Goal: Task Accomplishment & Management: Manage account settings

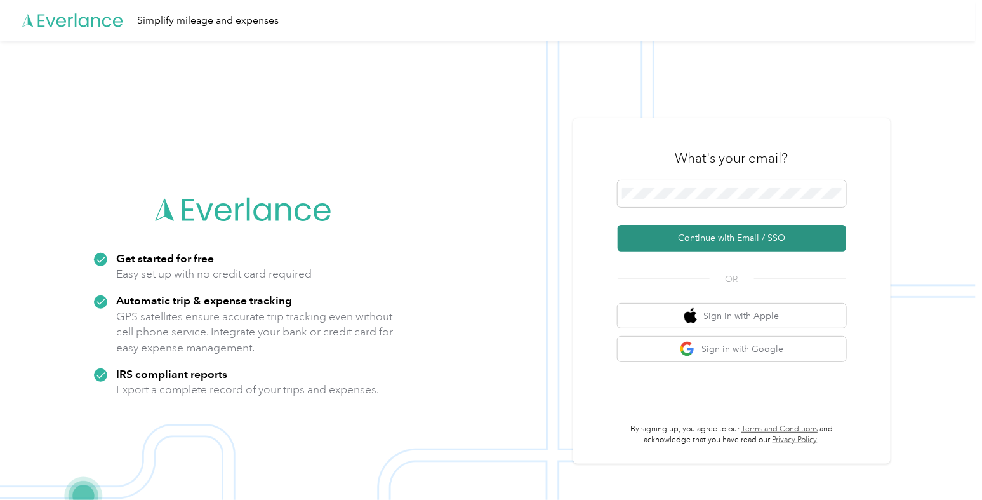
click at [699, 236] on button "Continue with Email / SSO" at bounding box center [732, 238] width 228 height 27
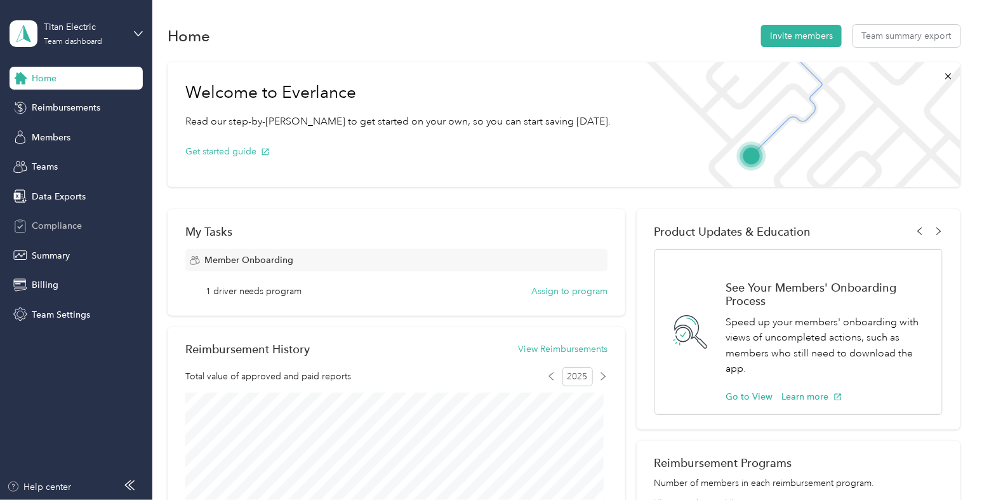
click at [62, 230] on span "Compliance" at bounding box center [57, 225] width 50 height 13
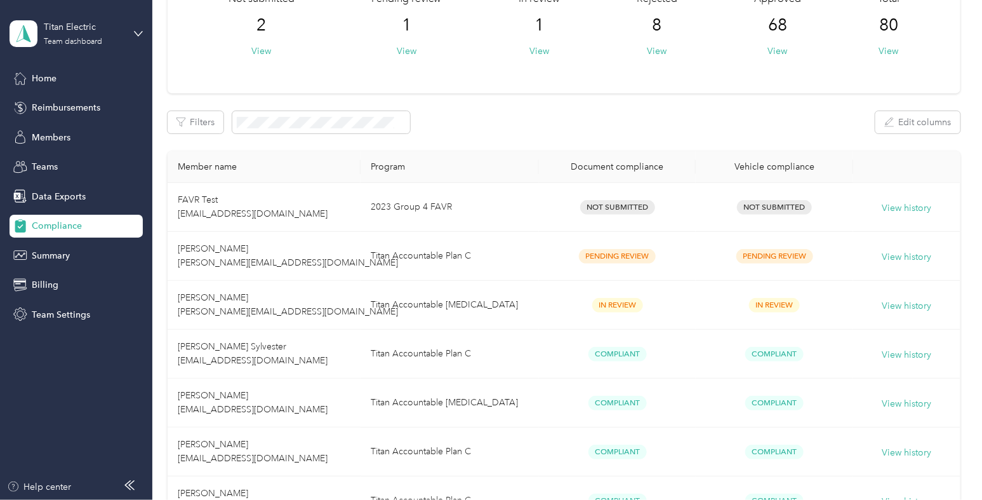
scroll to position [99, 0]
click at [86, 110] on span "Reimbursements" at bounding box center [66, 107] width 69 height 13
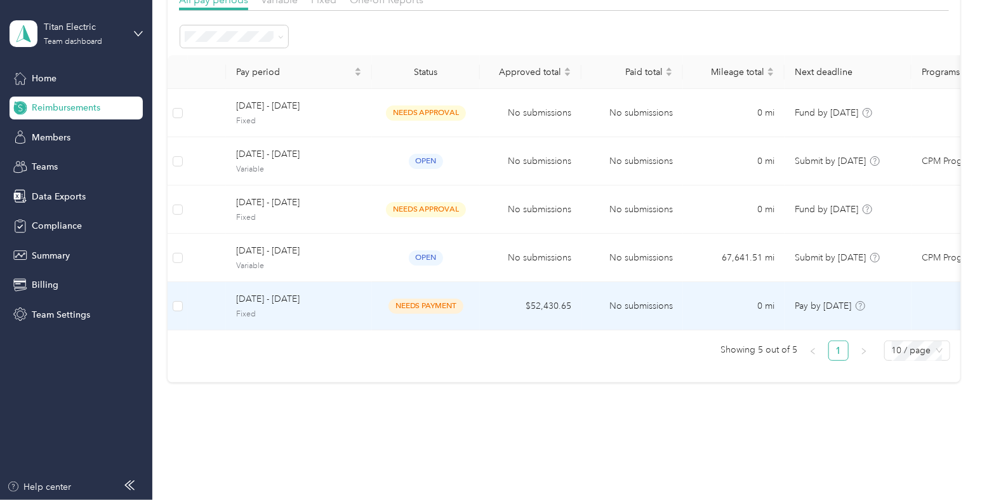
click at [358, 300] on span "[DATE] - [DATE]" at bounding box center [299, 299] width 126 height 14
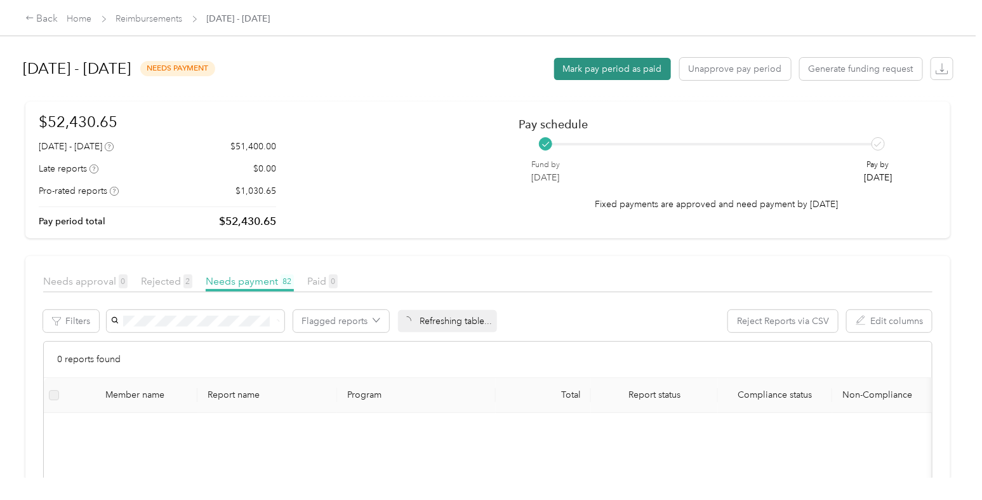
click at [618, 68] on button "Mark pay period as paid" at bounding box center [612, 69] width 117 height 22
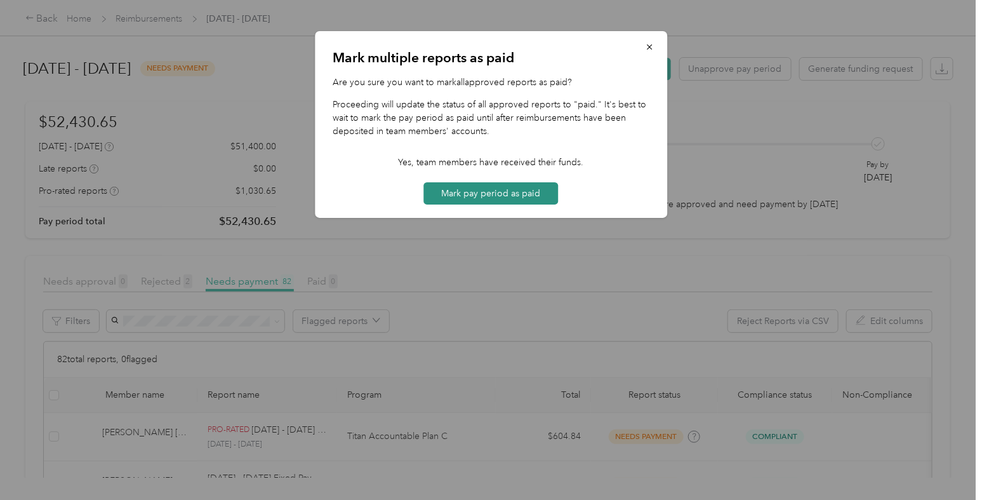
click at [530, 194] on button "Mark pay period as paid" at bounding box center [491, 193] width 135 height 22
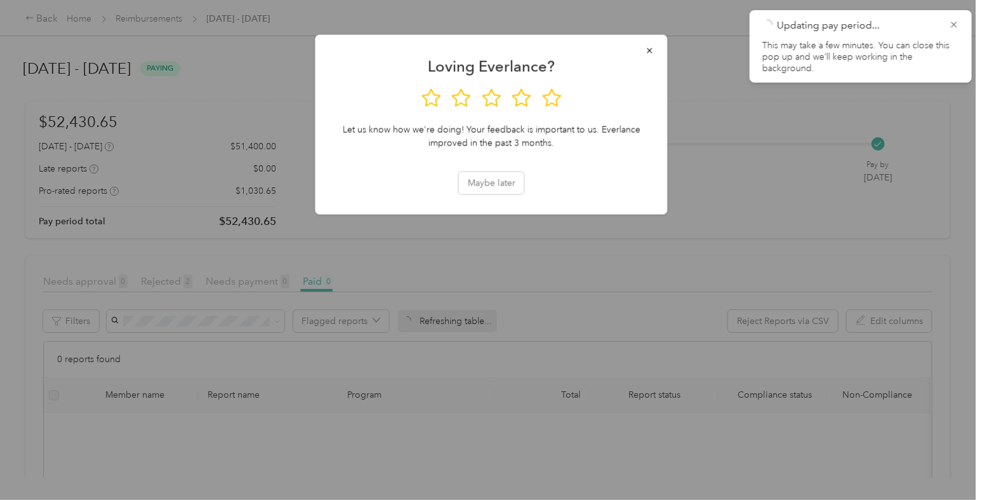
click at [159, 17] on div at bounding box center [491, 250] width 982 height 500
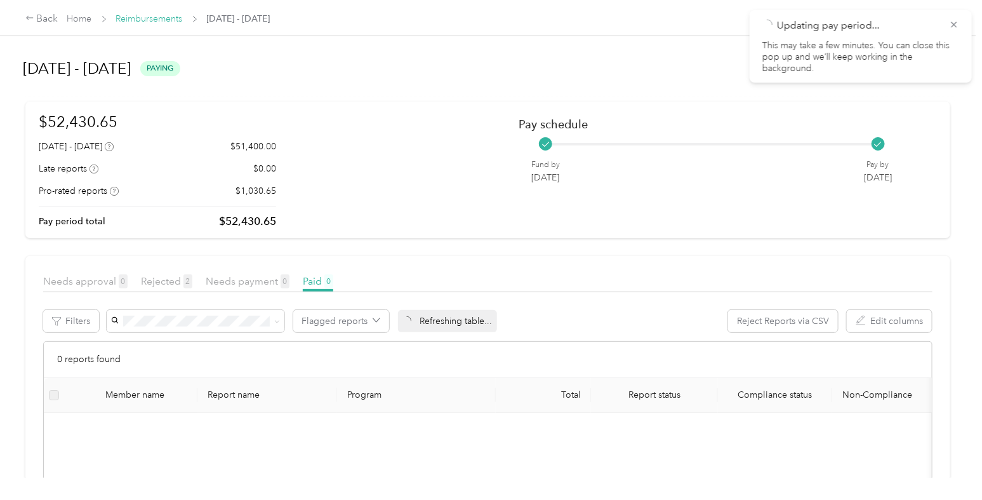
click at [159, 17] on link "Reimbursements" at bounding box center [149, 18] width 67 height 11
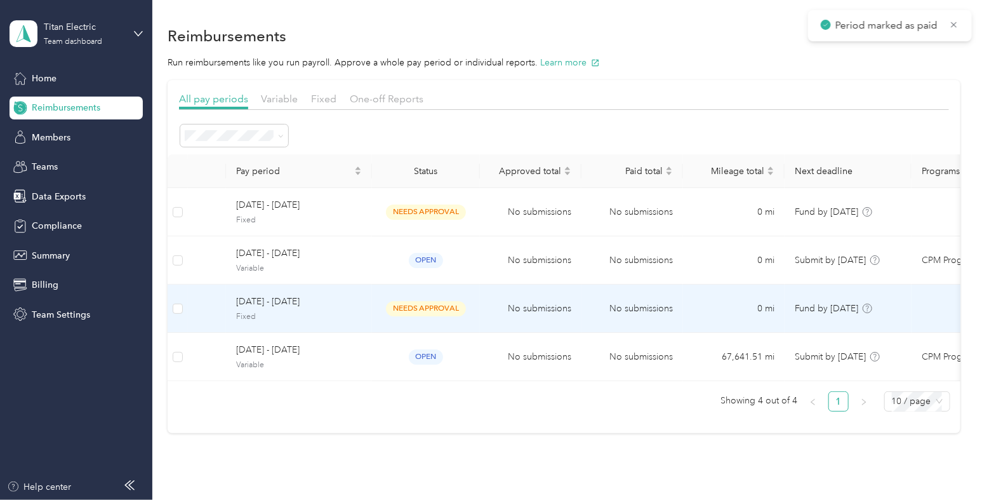
click at [335, 311] on span "Fixed" at bounding box center [299, 316] width 126 height 11
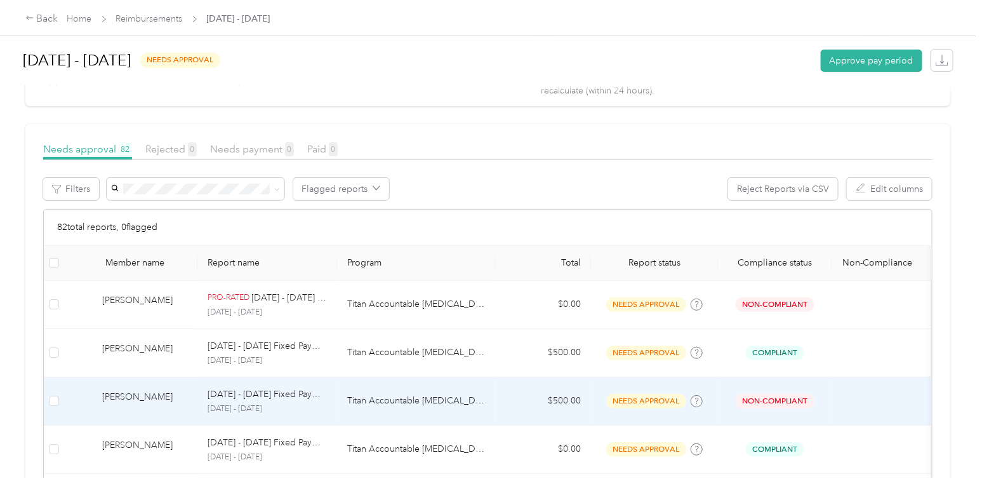
scroll to position [135, 0]
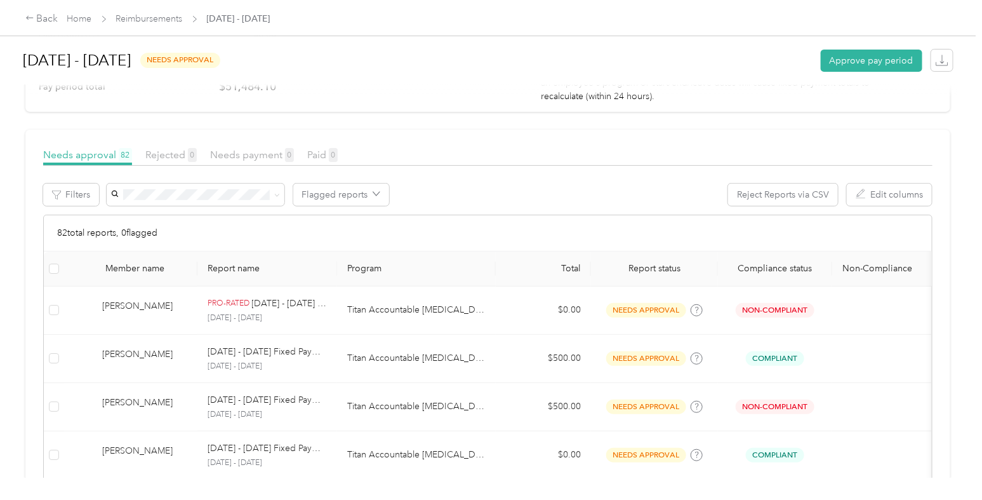
click at [152, 12] on span "Reimbursements" at bounding box center [149, 18] width 67 height 13
click at [154, 18] on link "Reimbursements" at bounding box center [149, 18] width 67 height 11
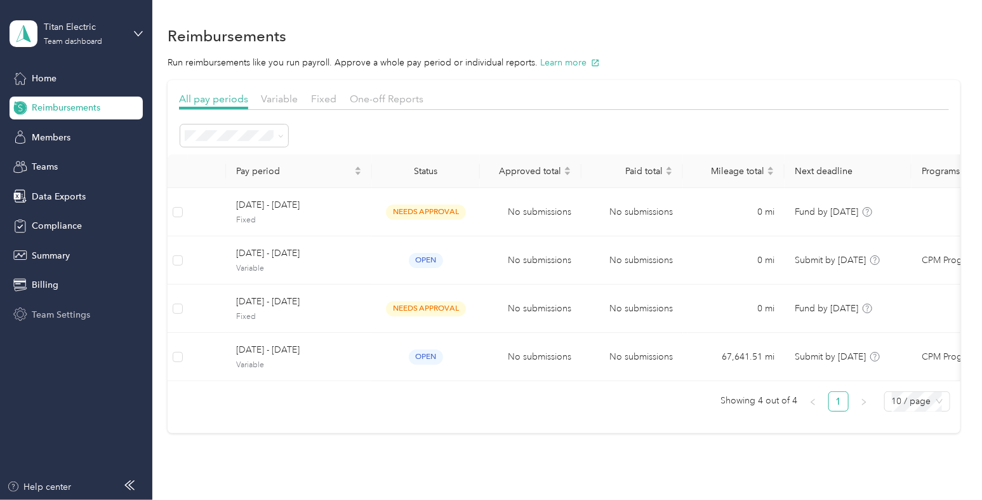
click at [60, 314] on span "Team Settings" at bounding box center [61, 314] width 58 height 13
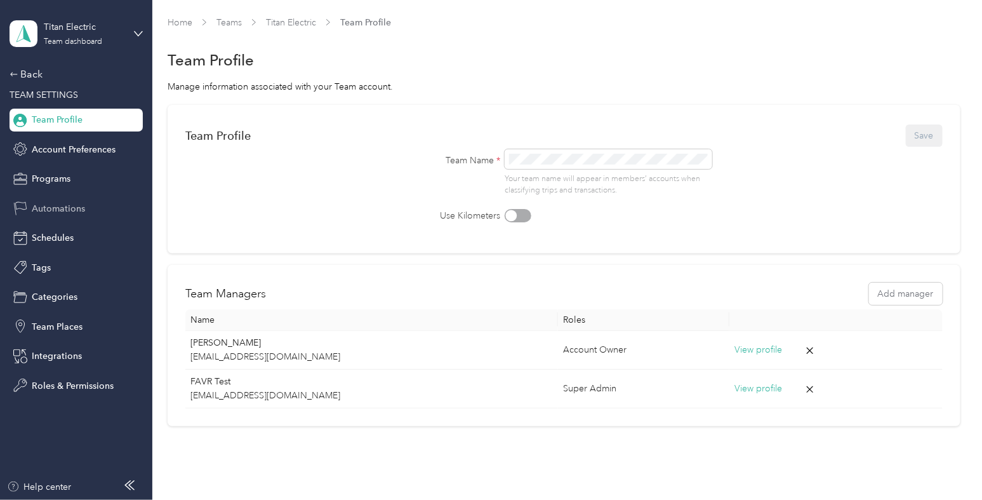
click at [54, 206] on span "Automations" at bounding box center [58, 208] width 53 height 13
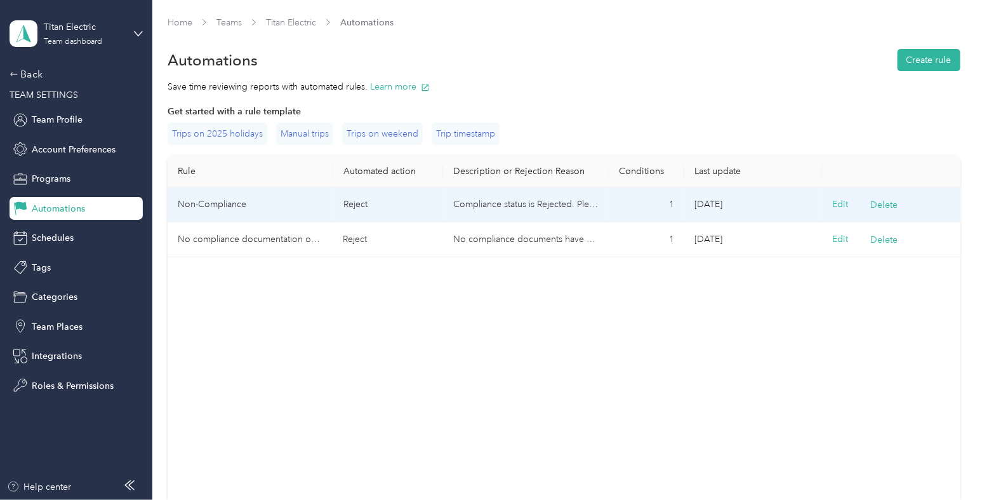
click at [397, 204] on td "Reject" at bounding box center [388, 204] width 110 height 35
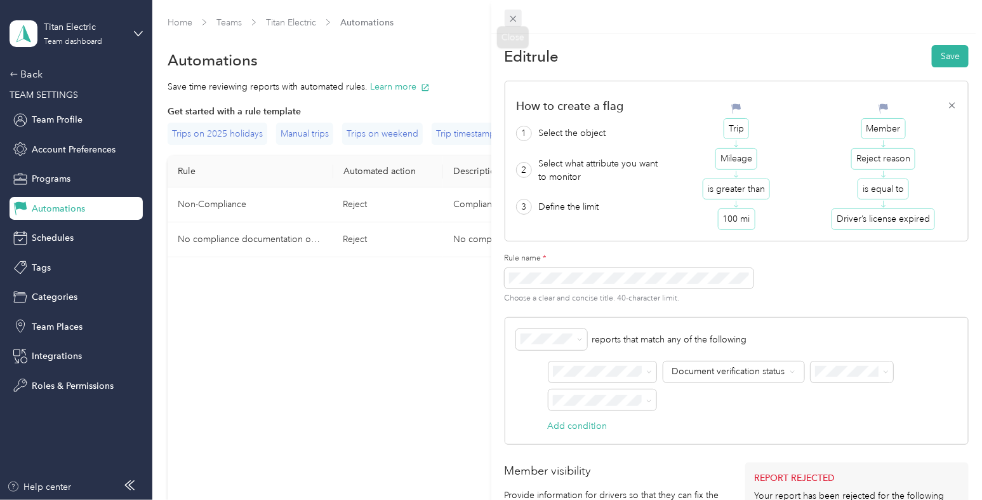
click at [510, 15] on icon at bounding box center [513, 18] width 11 height 11
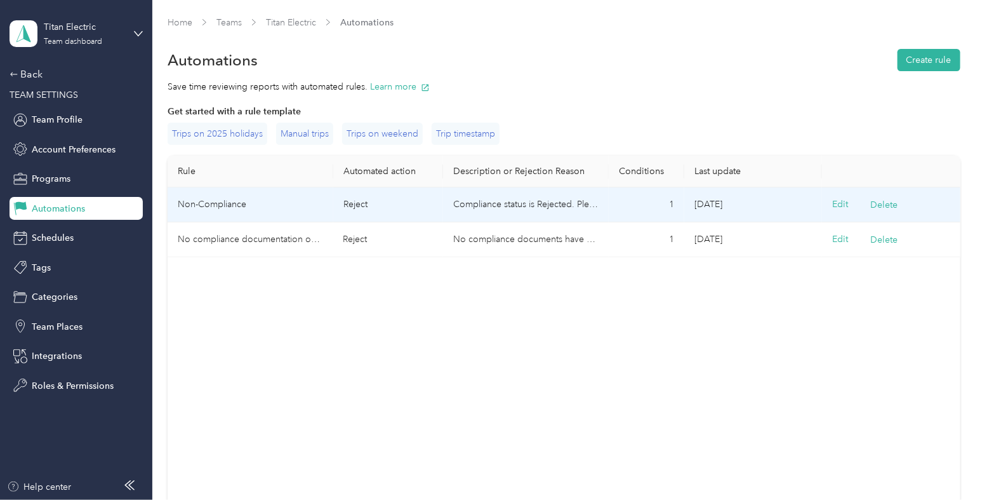
click at [399, 195] on td "Reject" at bounding box center [388, 204] width 110 height 35
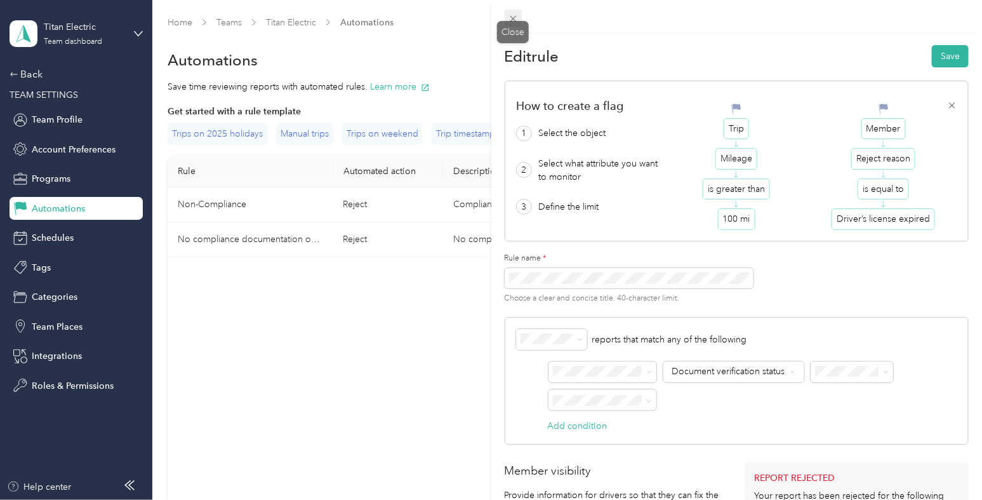
click at [514, 19] on icon at bounding box center [513, 19] width 6 height 6
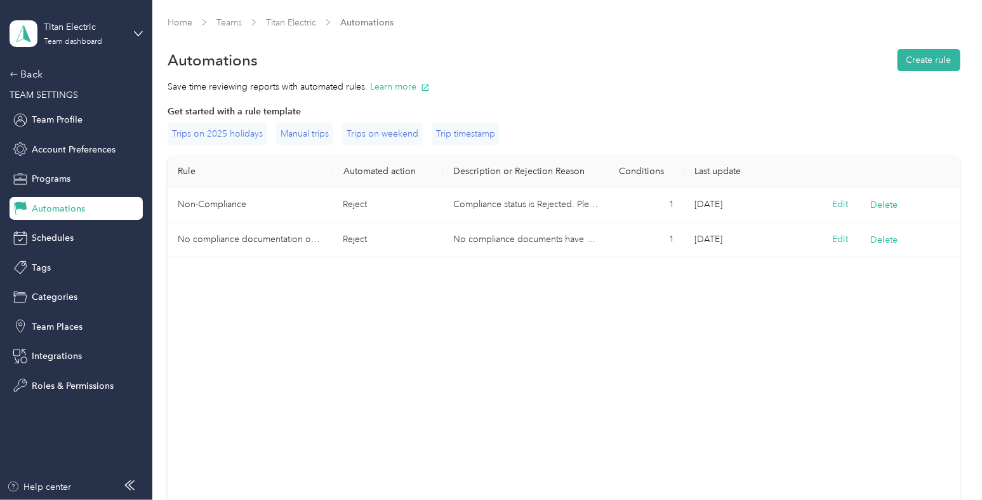
click at [37, 65] on div "Titan Electric Team dashboard Back TEAM SETTINGS Team Profile Account Preferenc…" at bounding box center [76, 198] width 133 height 397
click at [30, 71] on div "Back" at bounding box center [73, 74] width 127 height 15
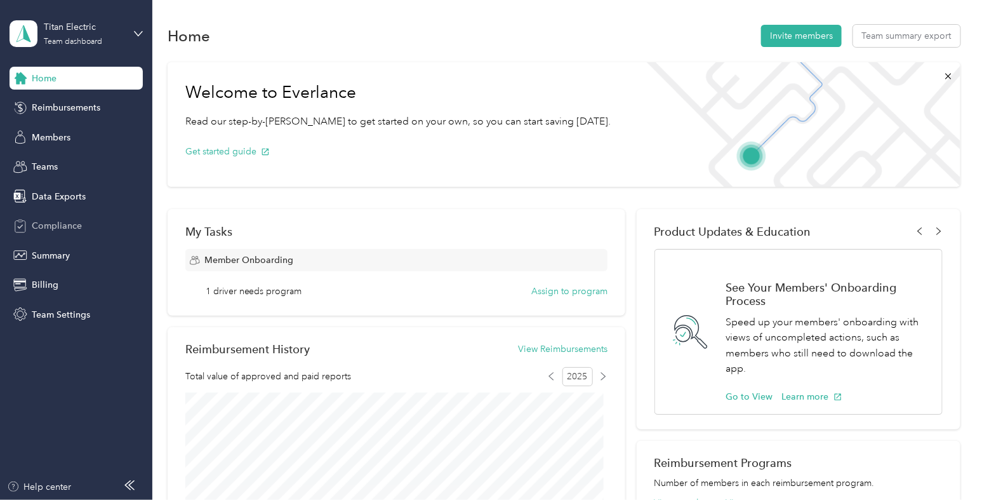
click at [69, 228] on span "Compliance" at bounding box center [57, 225] width 50 height 13
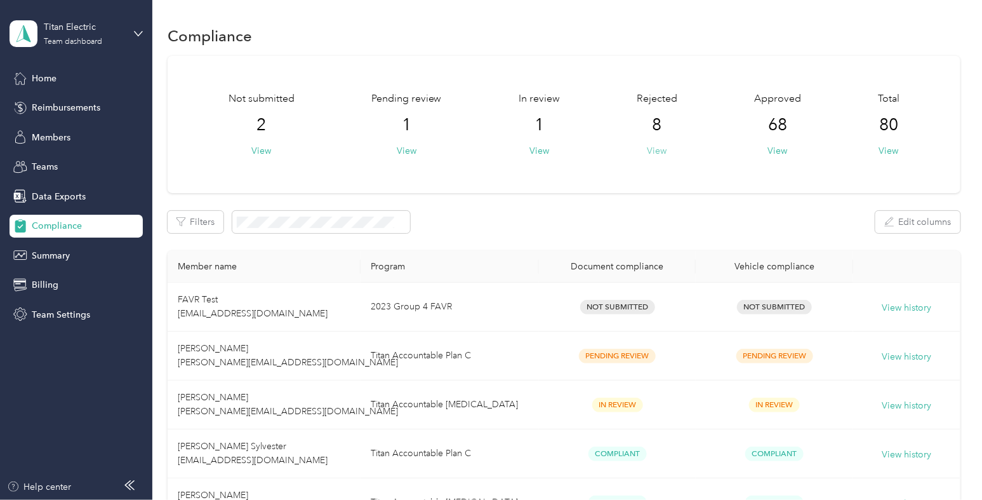
click at [654, 154] on button "View" at bounding box center [657, 150] width 20 height 13
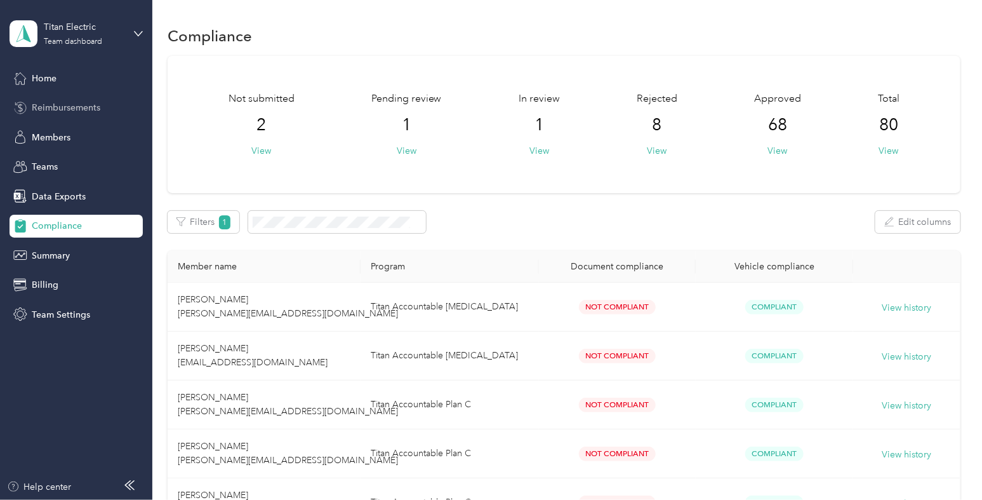
click at [70, 105] on span "Reimbursements" at bounding box center [66, 107] width 69 height 13
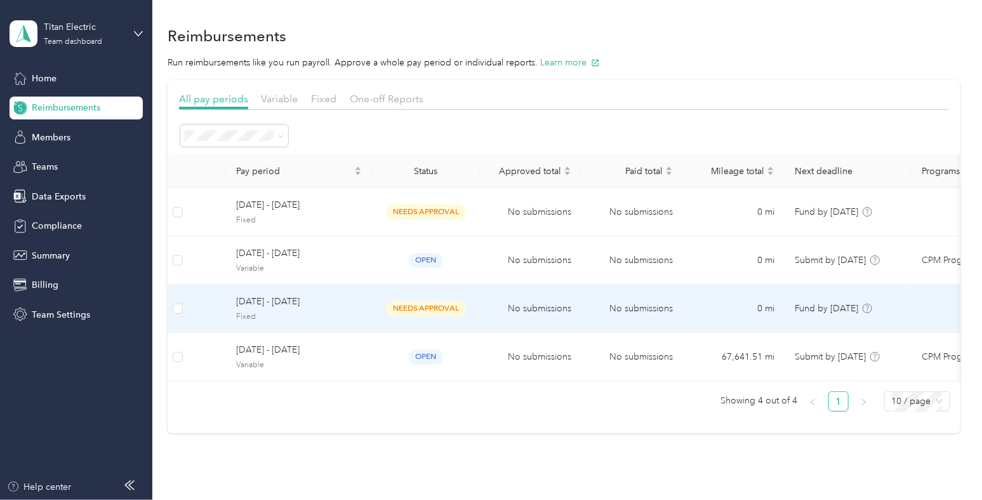
click at [327, 312] on span "Fixed" at bounding box center [299, 316] width 126 height 11
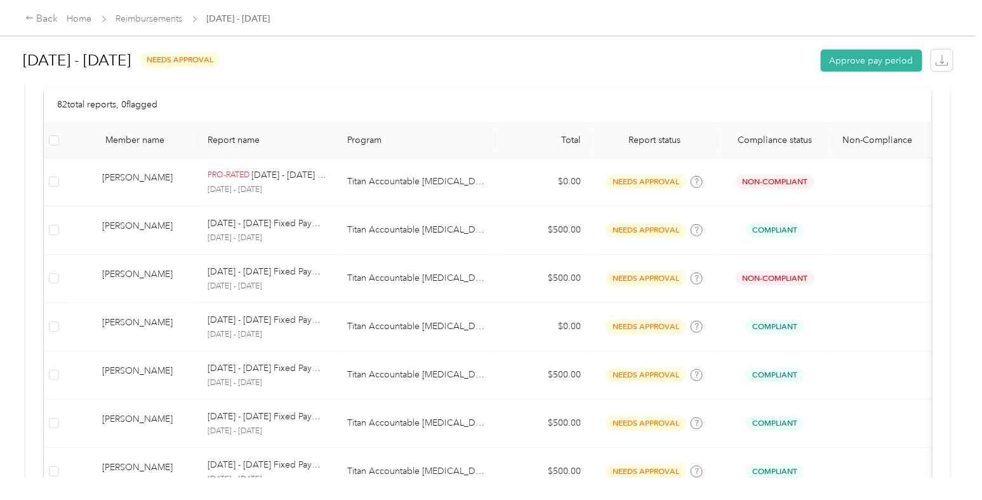
scroll to position [181, 0]
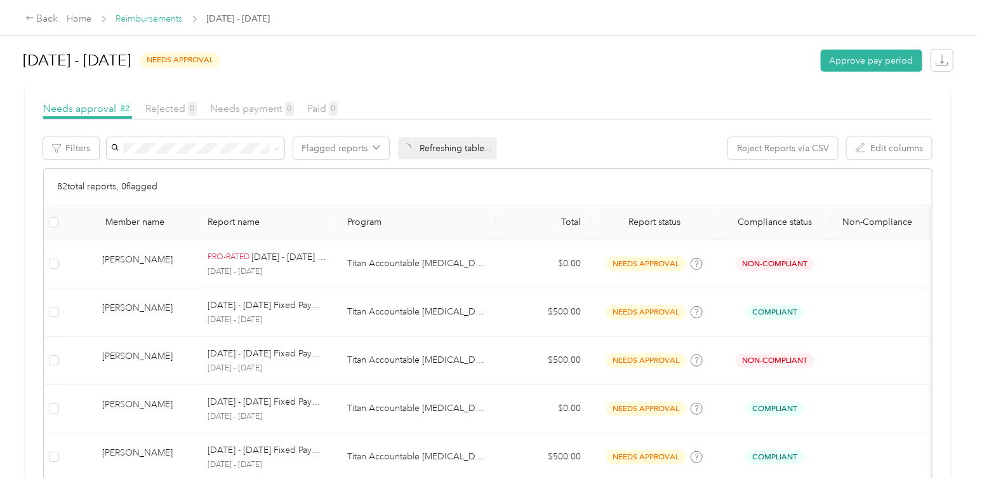
click at [165, 15] on link "Reimbursements" at bounding box center [149, 18] width 67 height 11
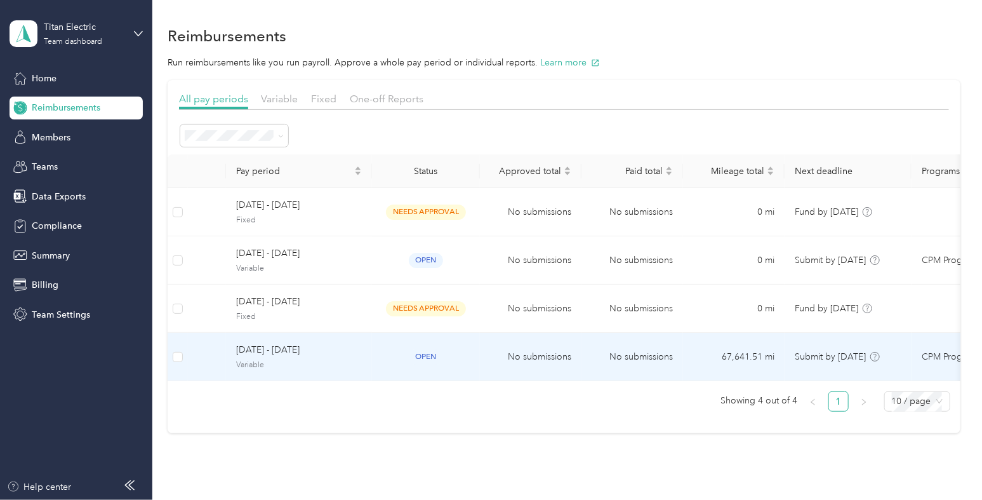
click at [368, 355] on td "[DATE] - [DATE] Variable" at bounding box center [299, 357] width 146 height 48
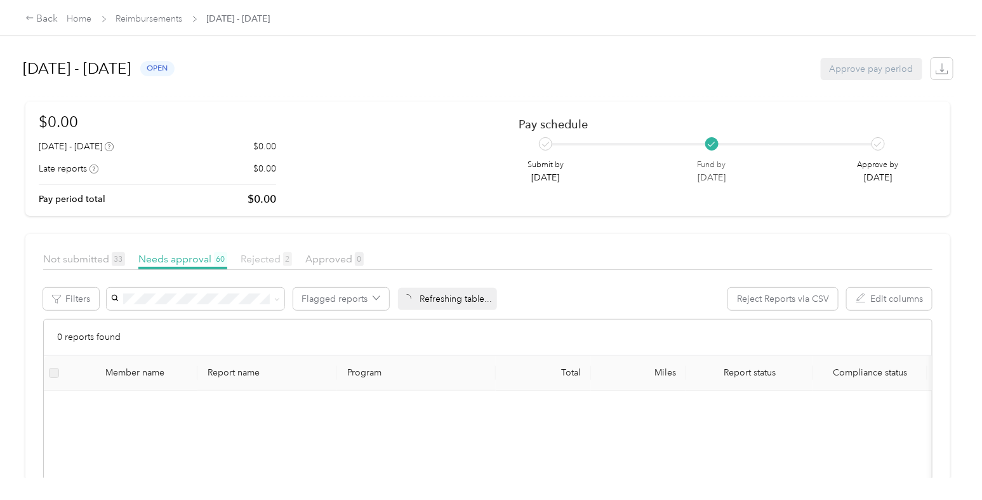
click at [251, 257] on span "Rejected 2" at bounding box center [266, 259] width 51 height 12
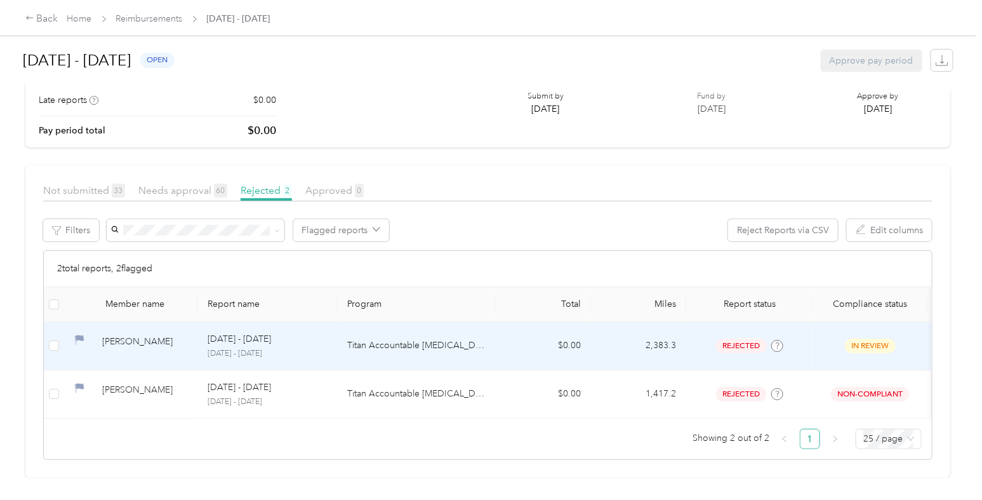
scroll to position [87, 0]
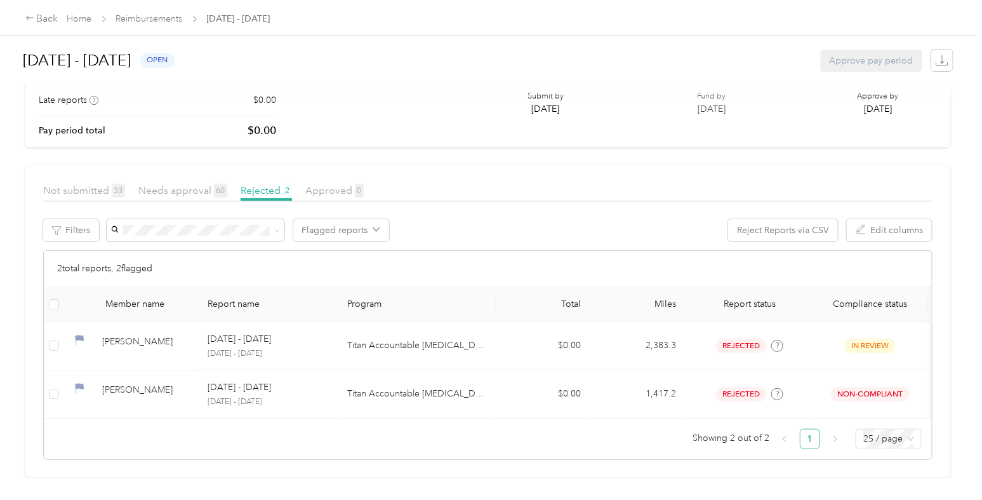
click at [176, 183] on div "Needs approval 60" at bounding box center [182, 191] width 89 height 16
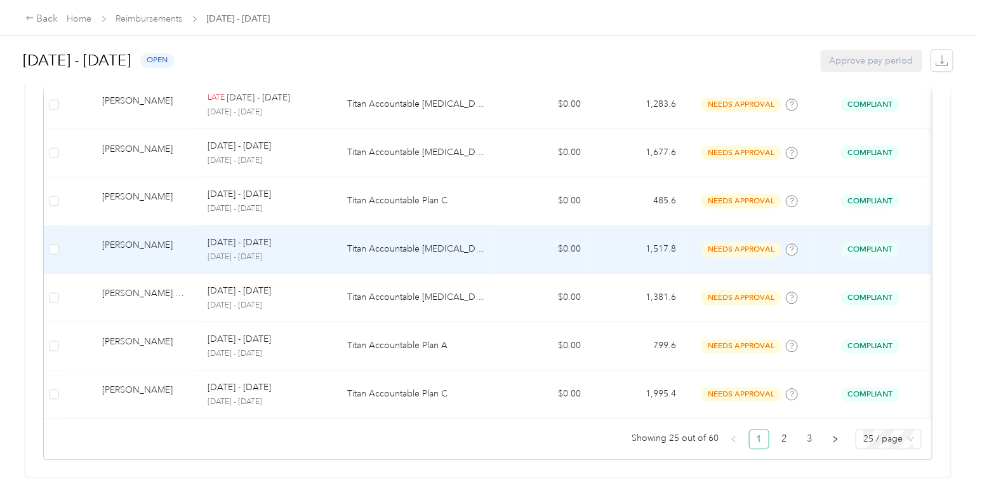
scroll to position [1198, 0]
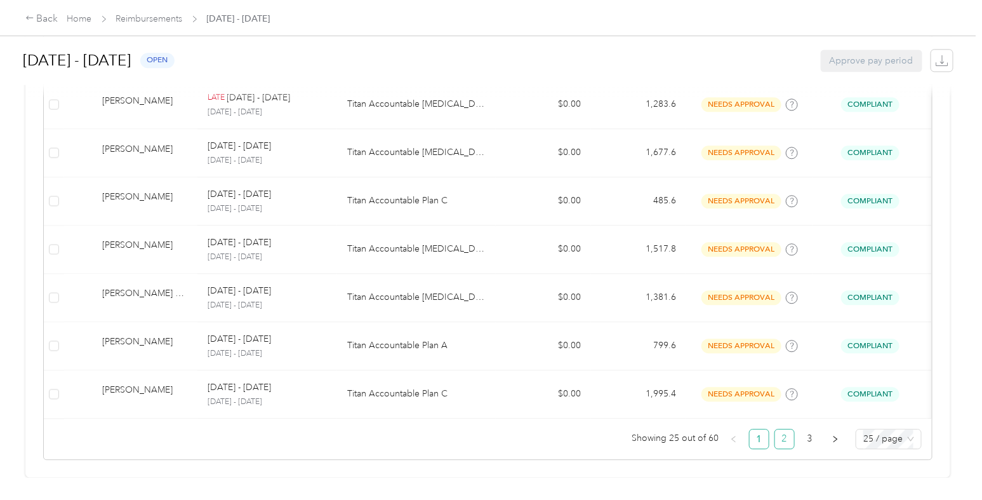
click at [778, 430] on link "2" at bounding box center [784, 438] width 19 height 19
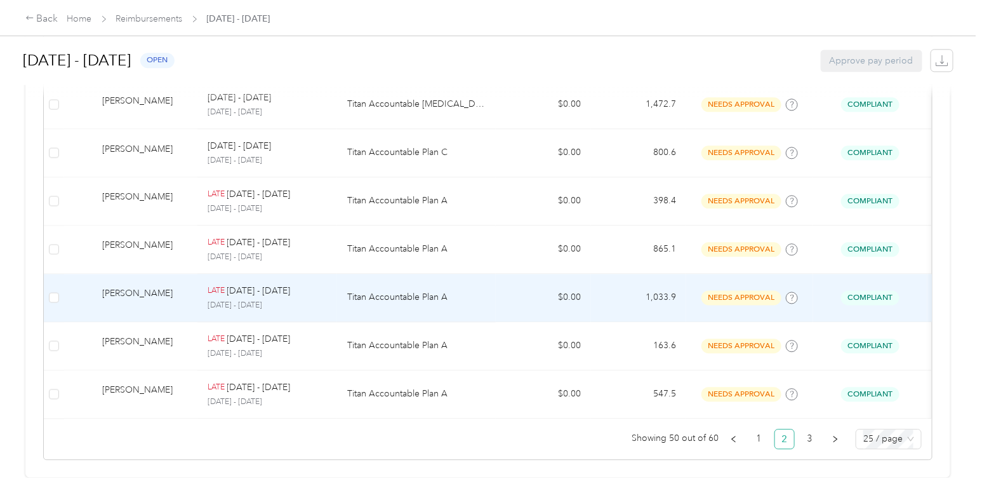
scroll to position [1195, 0]
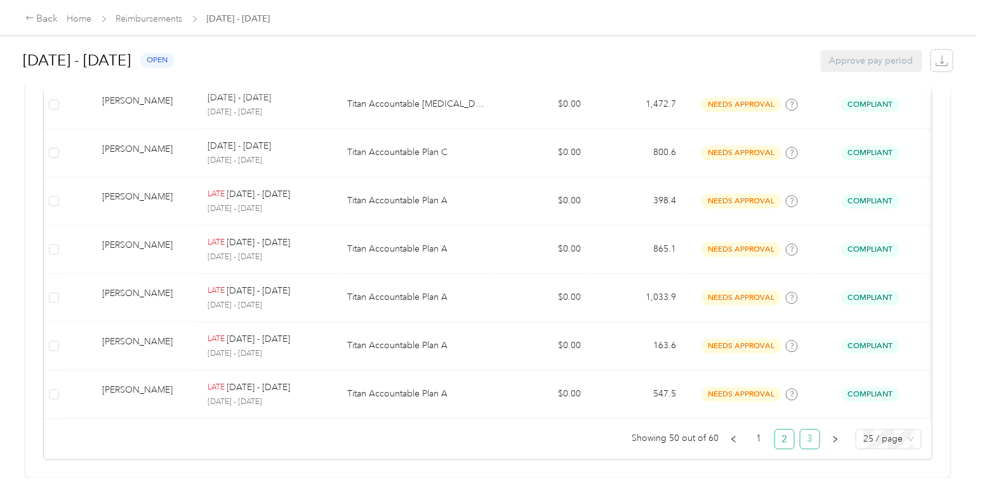
click at [804, 434] on link "3" at bounding box center [809, 438] width 19 height 19
click at [754, 429] on link "1" at bounding box center [759, 438] width 19 height 19
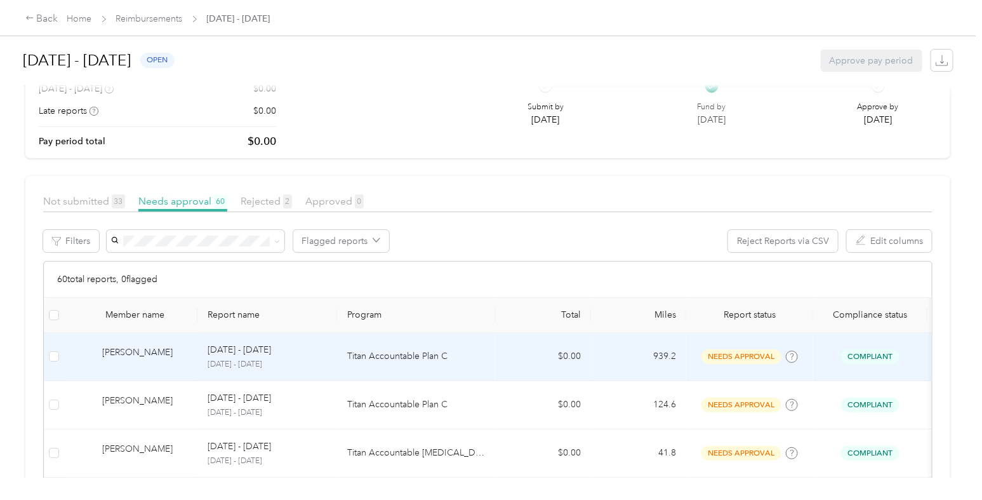
scroll to position [57, 0]
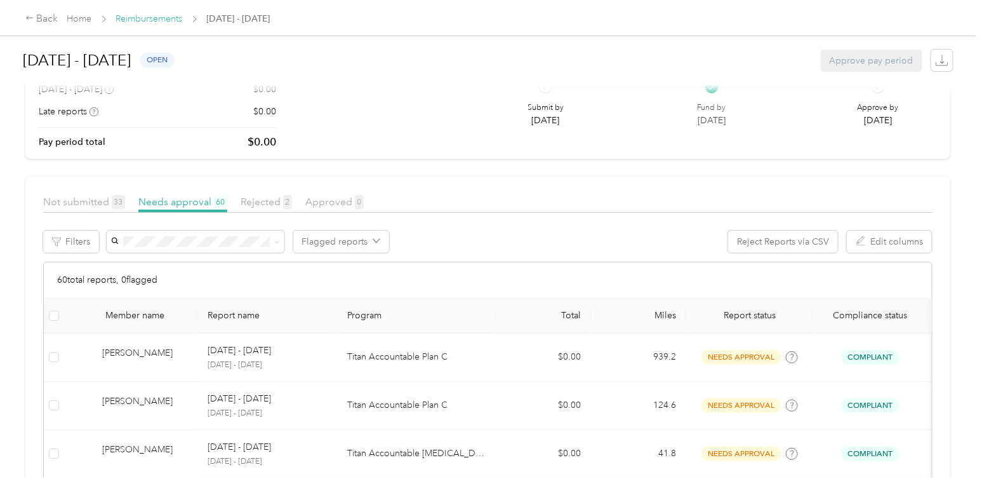
click at [166, 21] on link "Reimbursements" at bounding box center [149, 18] width 67 height 11
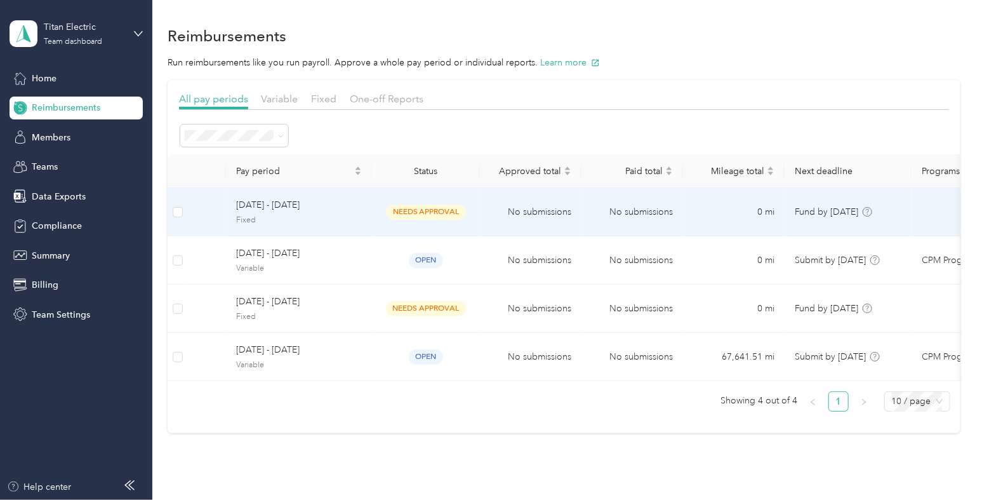
click at [344, 223] on span "Fixed" at bounding box center [299, 220] width 126 height 11
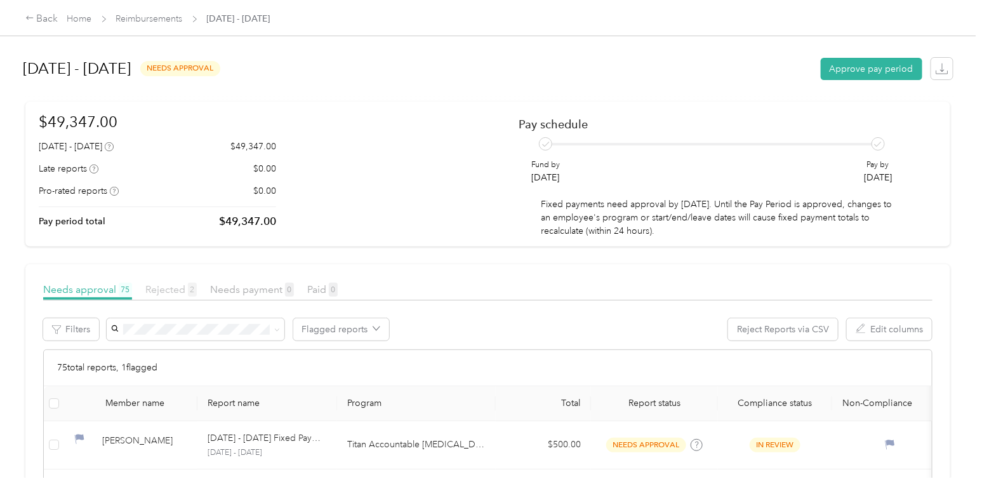
click at [176, 287] on span "Rejected 2" at bounding box center [170, 289] width 51 height 12
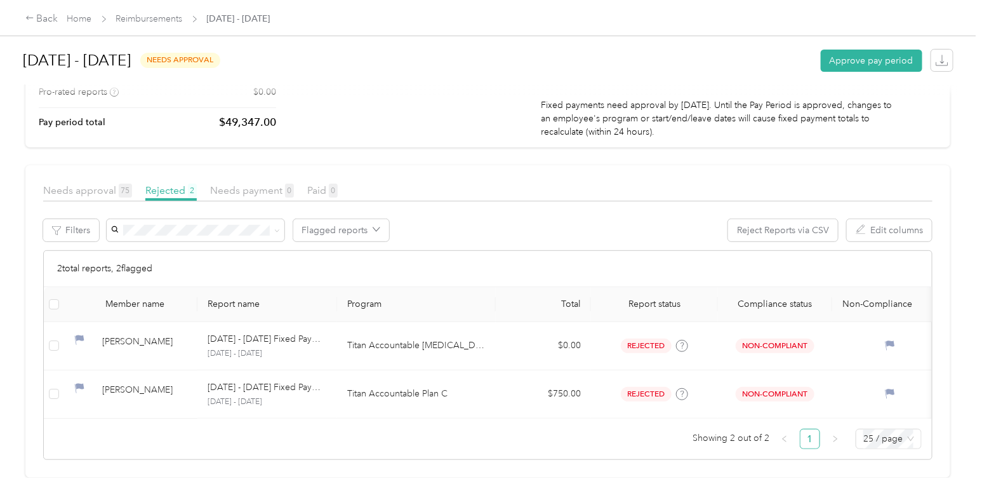
scroll to position [108, 0]
click at [60, 184] on span "Needs approval 75" at bounding box center [87, 190] width 89 height 12
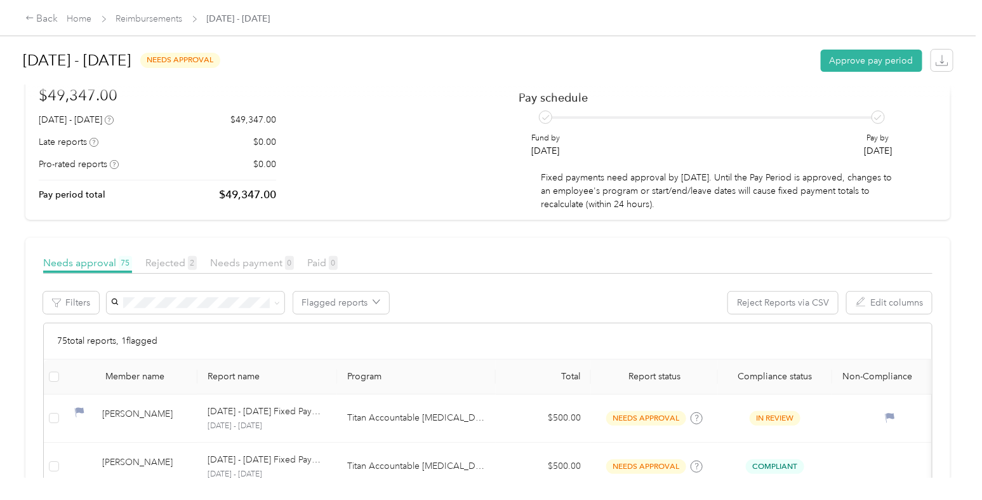
scroll to position [13, 0]
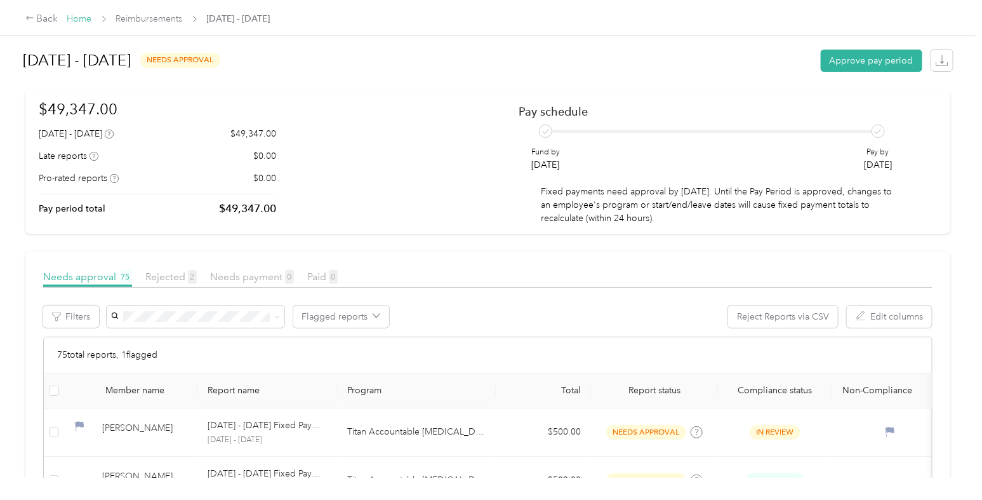
click at [73, 19] on link "Home" at bounding box center [79, 18] width 25 height 11
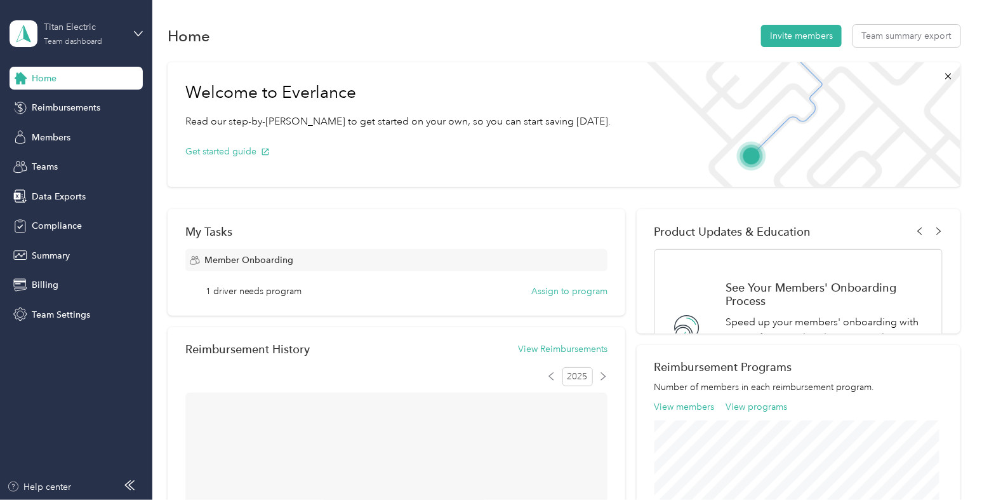
click at [89, 23] on div "Titan Electric" at bounding box center [83, 26] width 79 height 13
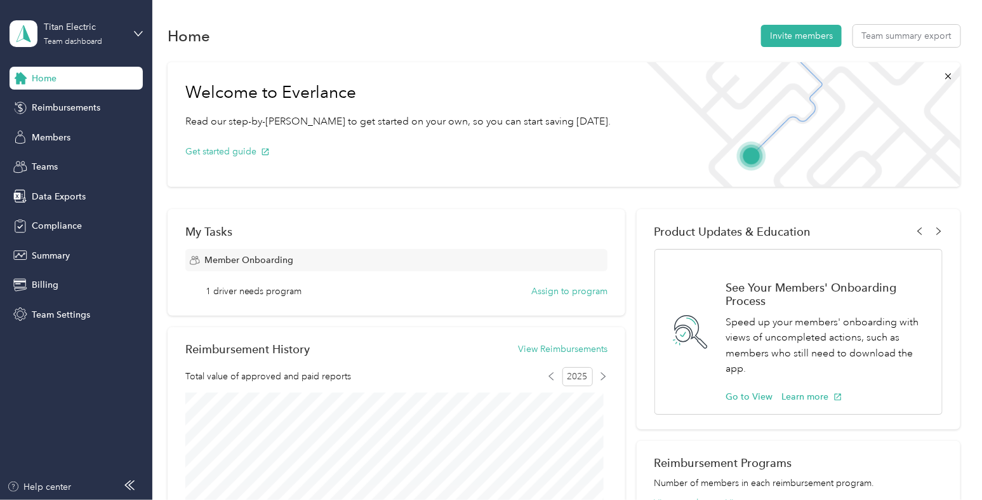
click at [95, 154] on div "Log out" at bounding box center [142, 161] width 249 height 22
